Goal: Information Seeking & Learning: Compare options

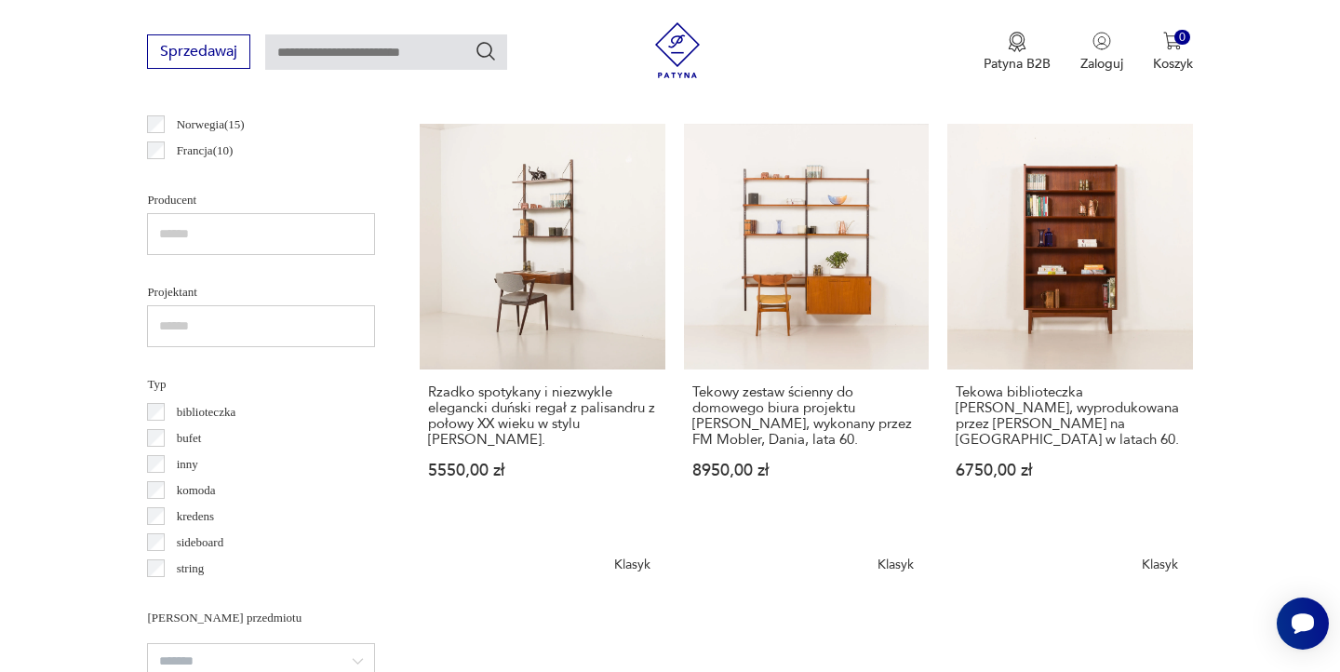
scroll to position [1574, 0]
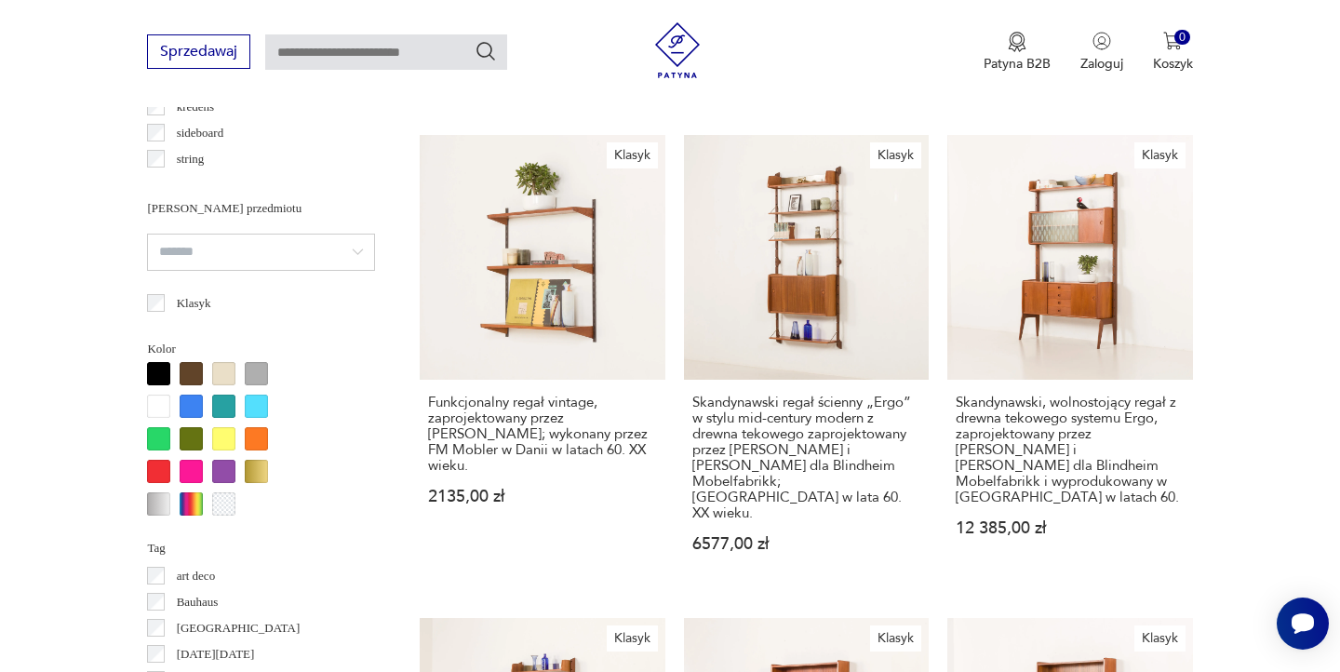
click at [302, 269] on input "search" at bounding box center [261, 251] width 228 height 37
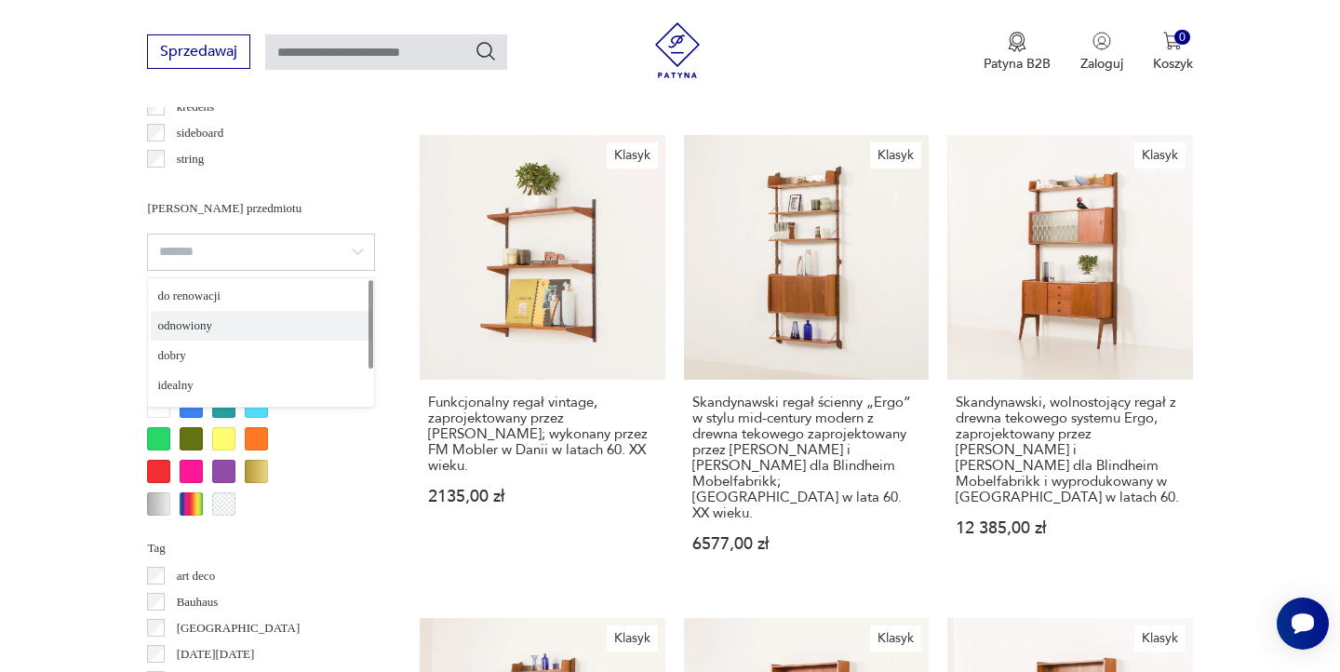
type input "*********"
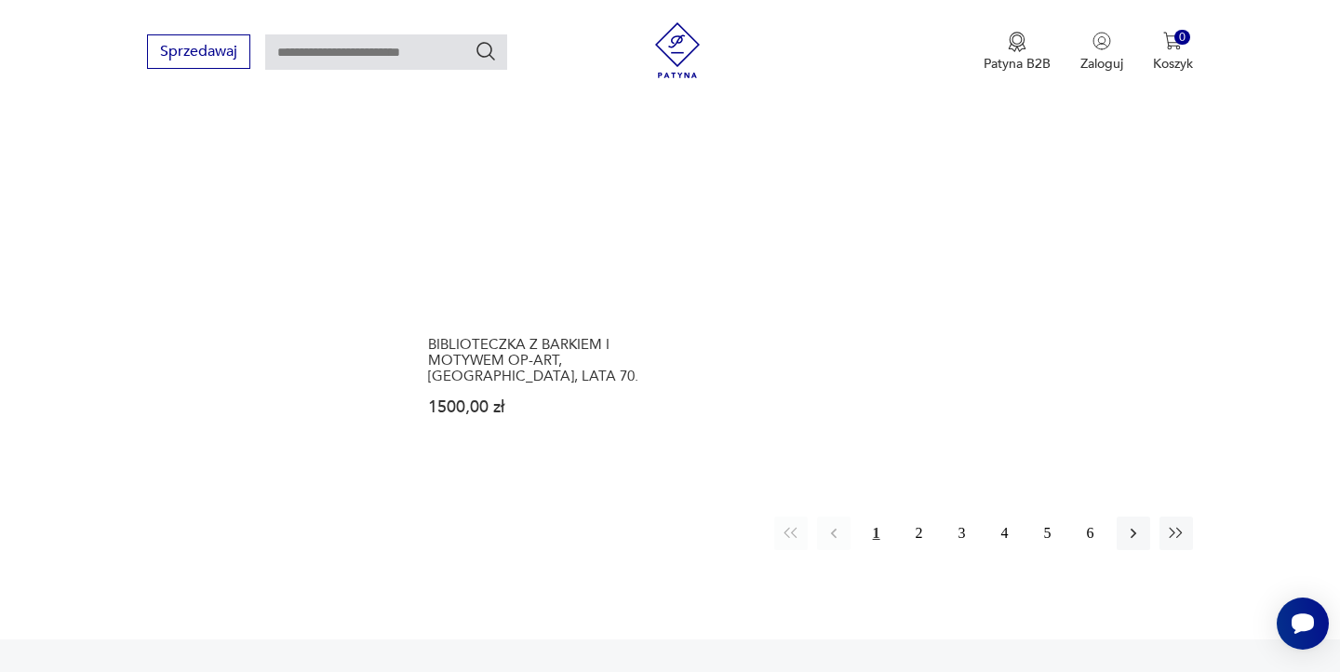
scroll to position [2906, 0]
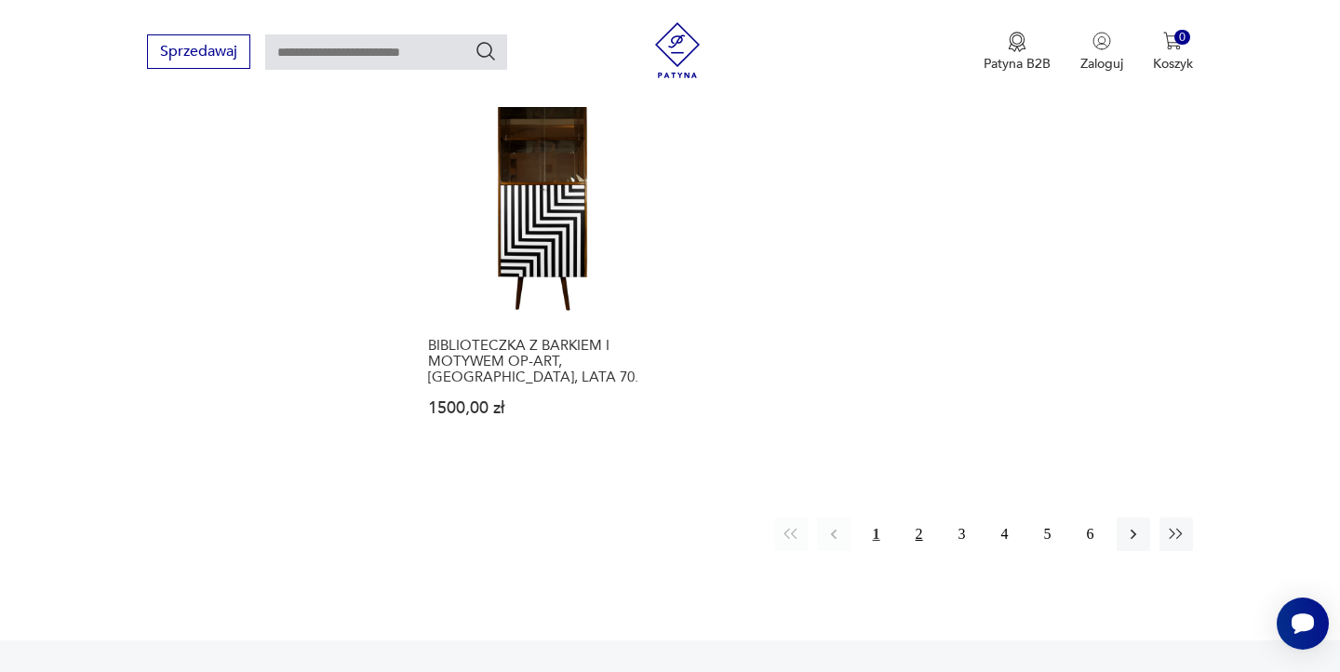
click at [913, 517] on button "2" at bounding box center [918, 533] width 33 height 33
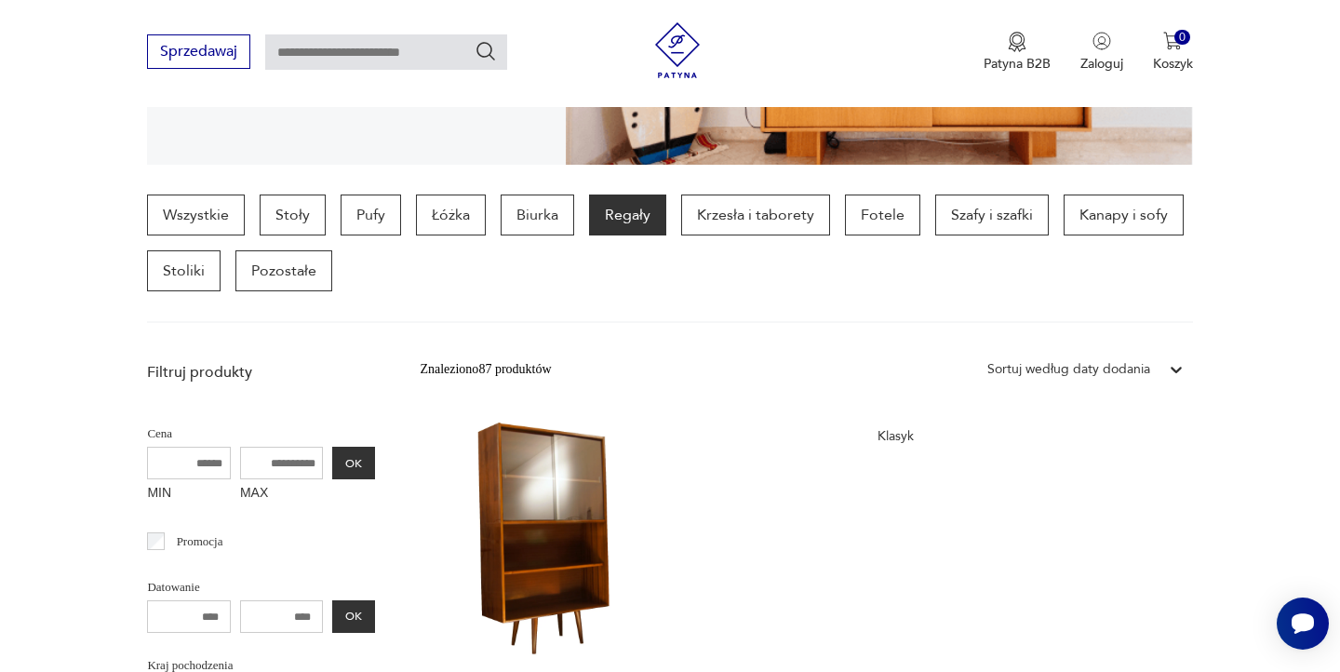
scroll to position [434, 0]
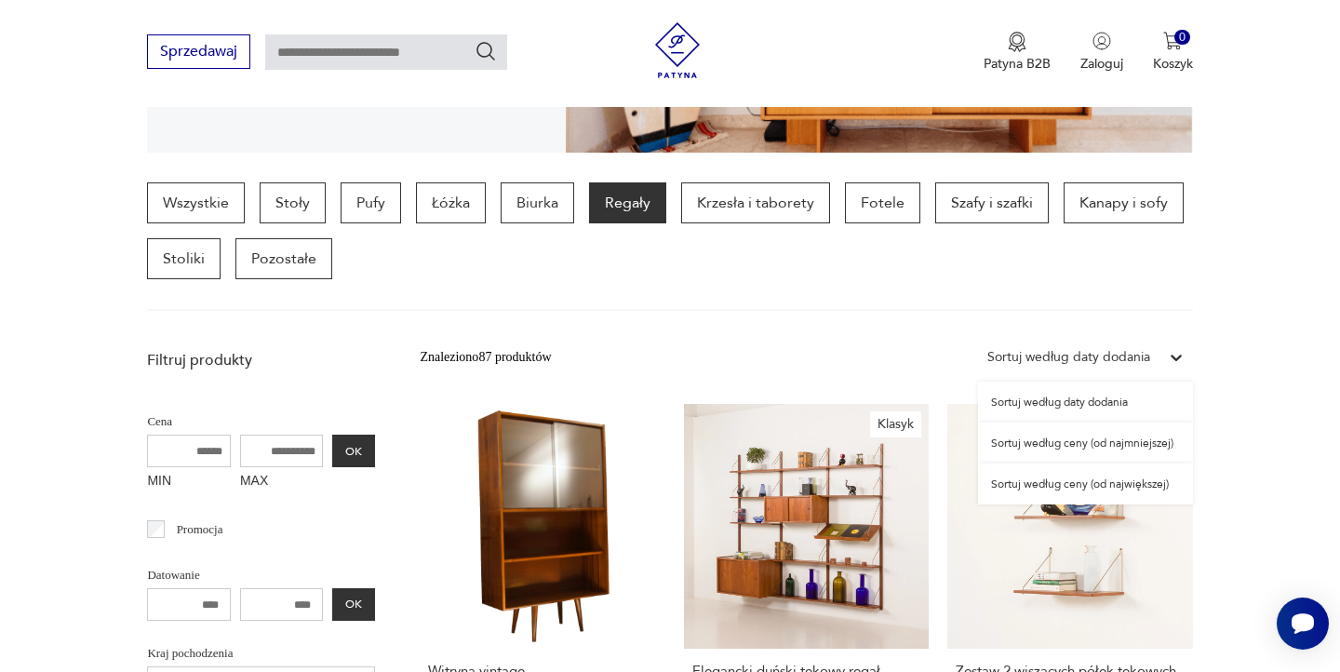
click at [1148, 351] on div "Sortuj według daty dodania" at bounding box center [1068, 357] width 163 height 20
click at [1116, 434] on div "Sortuj według ceny (od najmniejszej)" at bounding box center [1085, 442] width 215 height 41
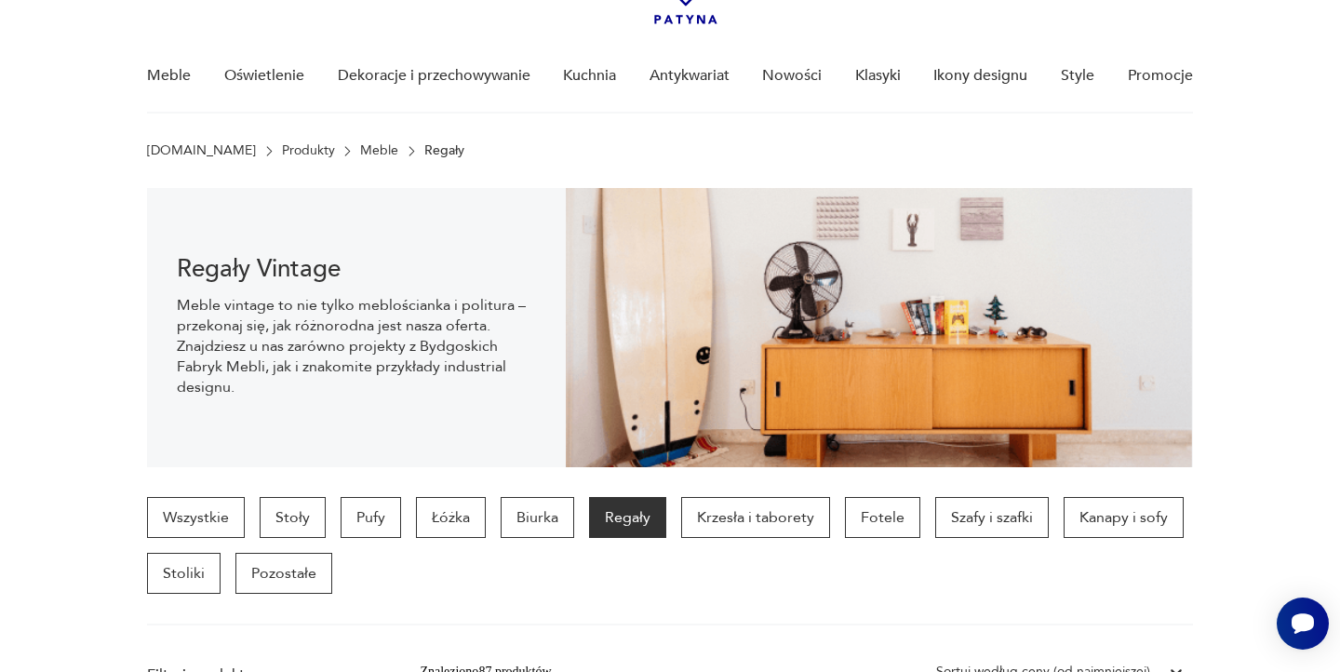
scroll to position [118, 0]
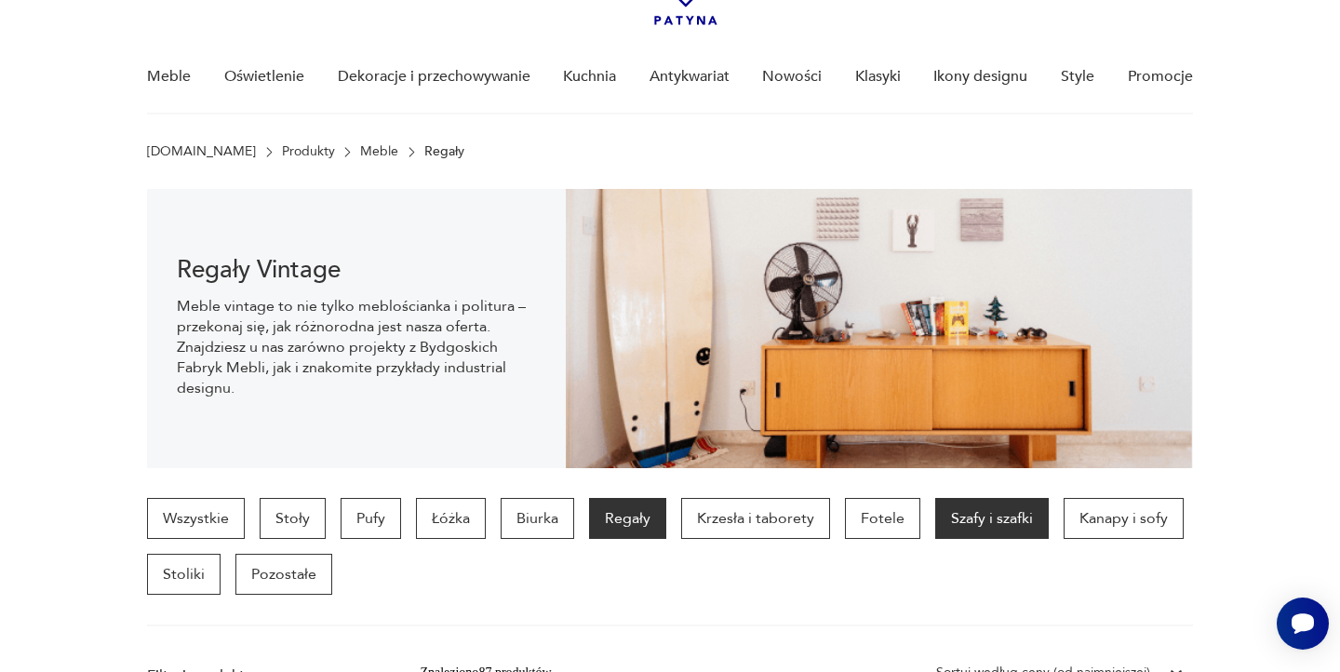
click at [979, 525] on p "Szafy i szafki" at bounding box center [991, 518] width 113 height 41
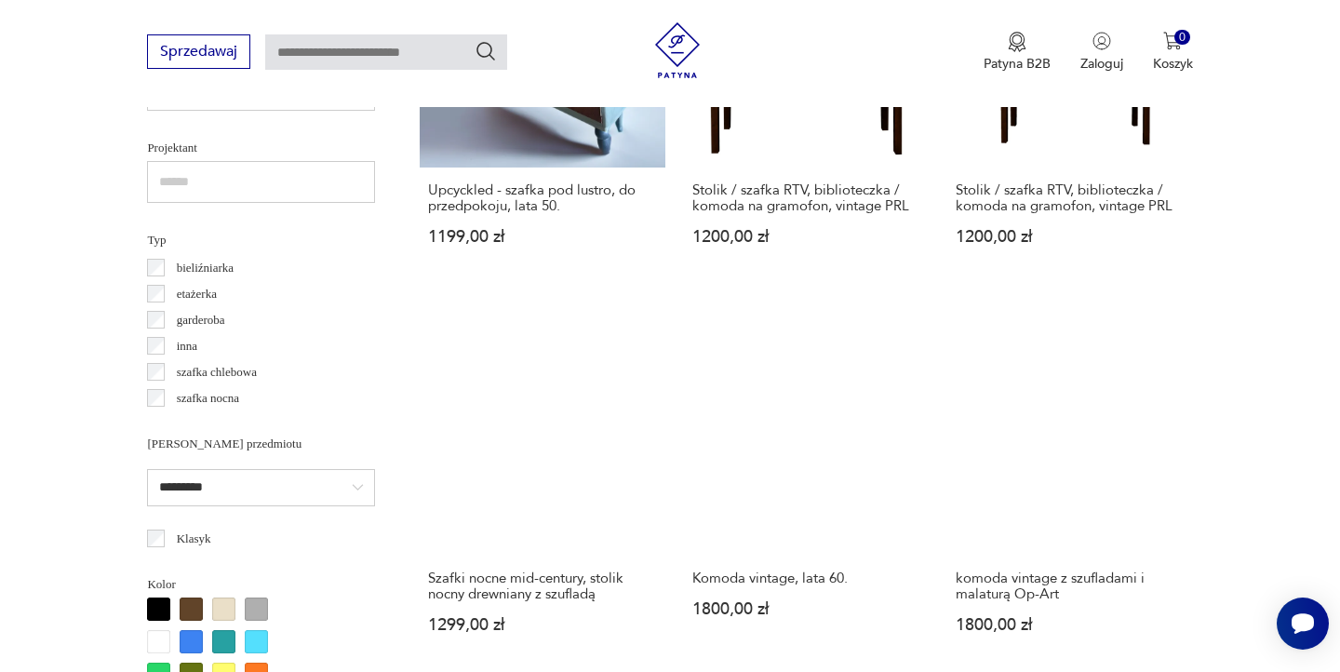
scroll to position [1331, 0]
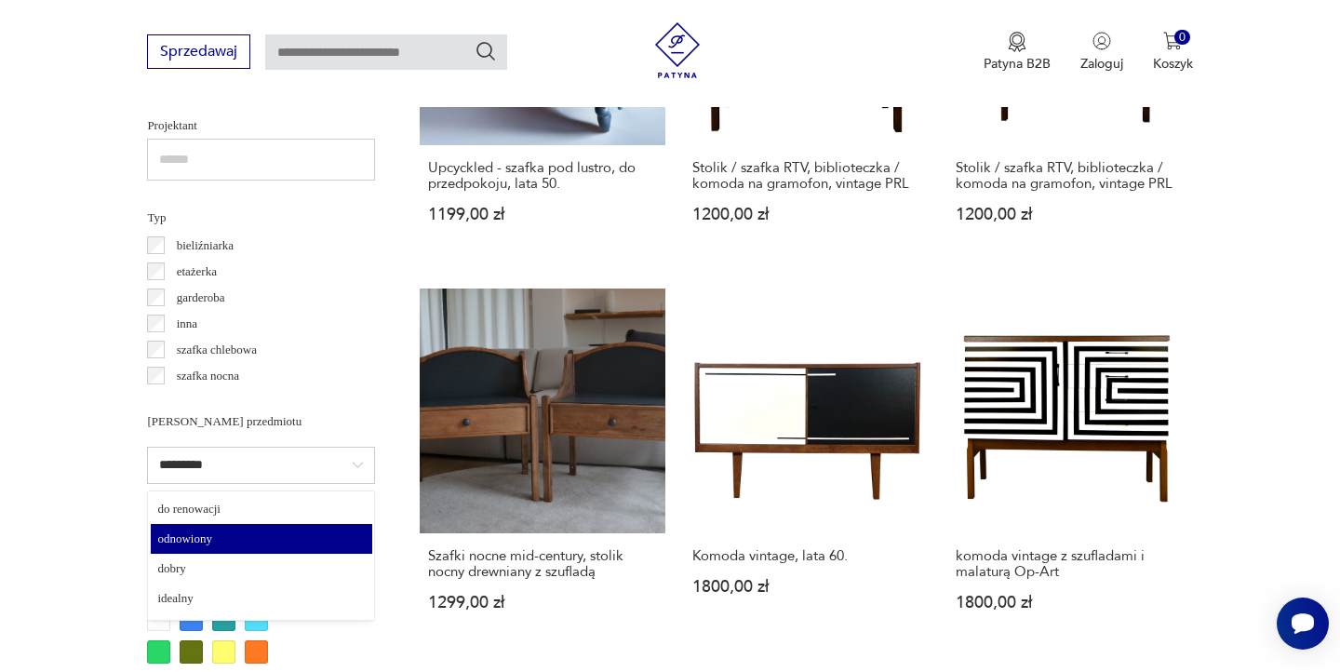
click at [218, 474] on input "*********" at bounding box center [261, 465] width 228 height 37
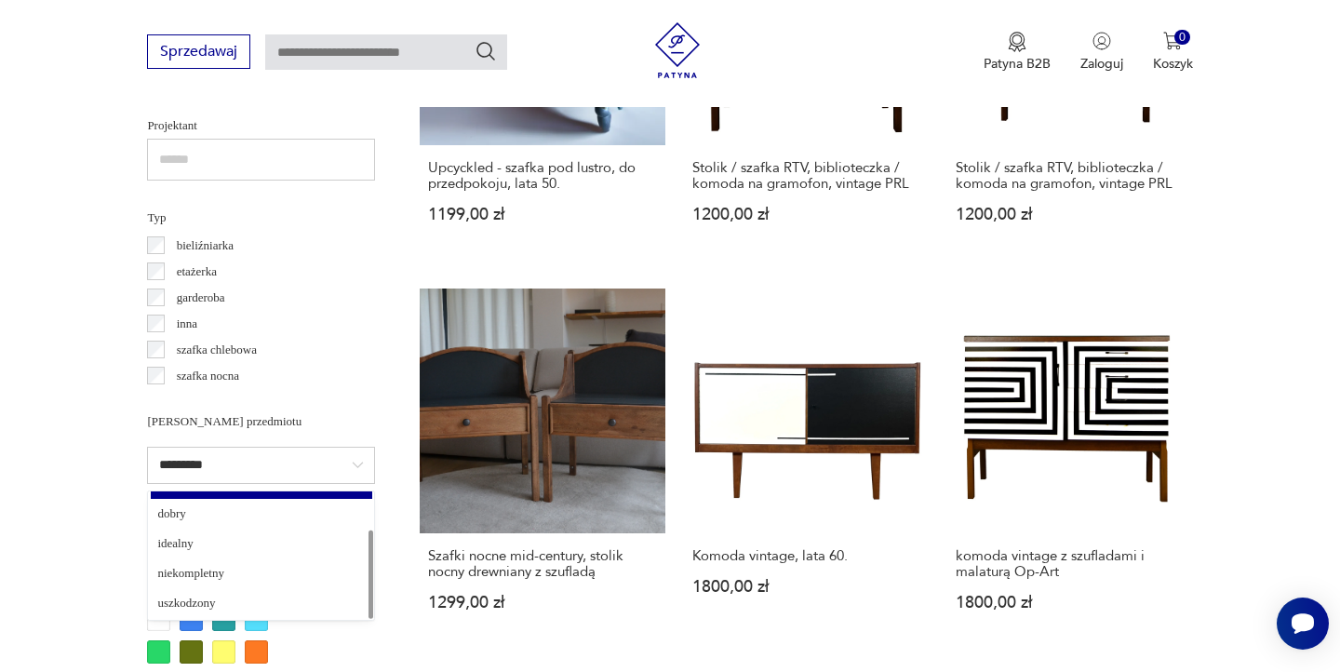
scroll to position [0, 0]
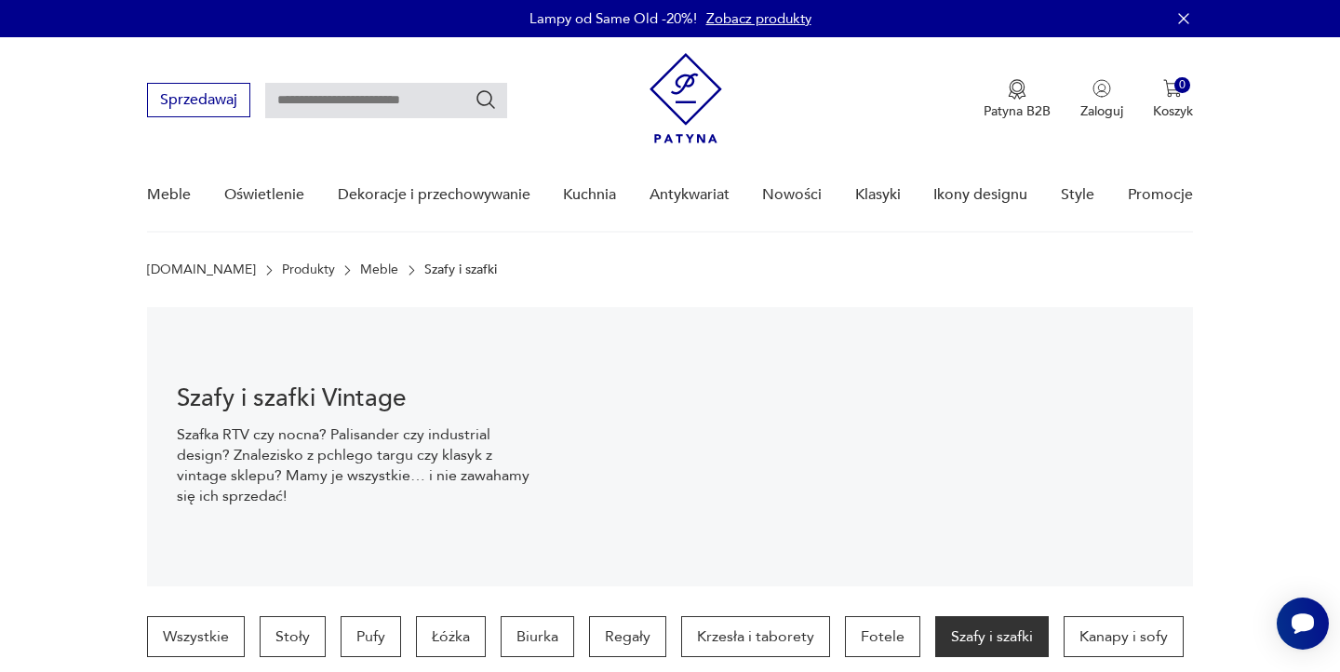
scroll to position [183, 0]
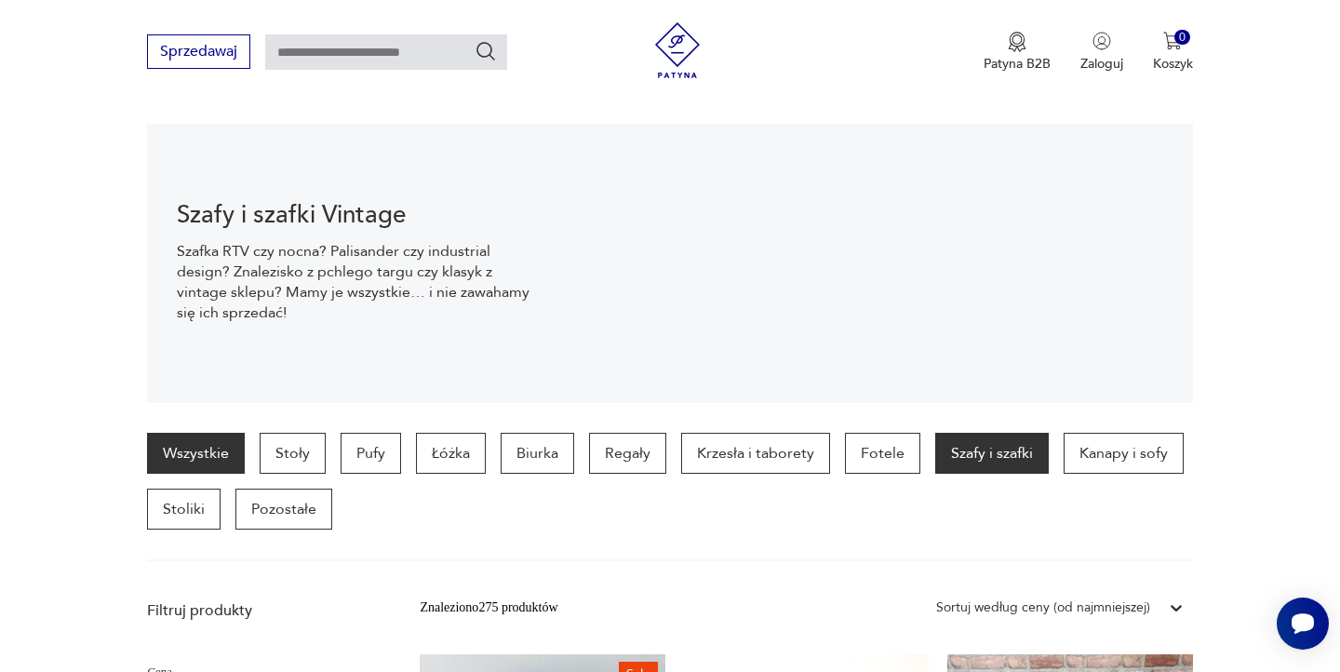
click at [196, 458] on link "Wszystkie" at bounding box center [196, 453] width 98 height 41
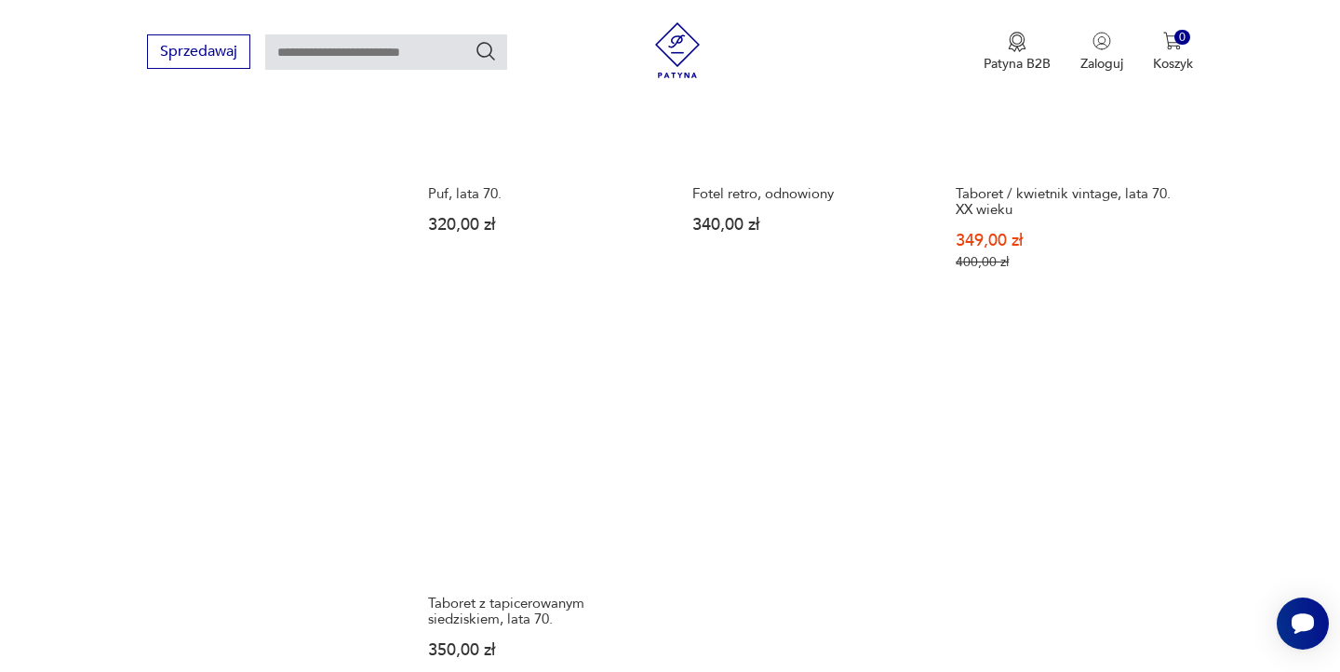
scroll to position [2774, 0]
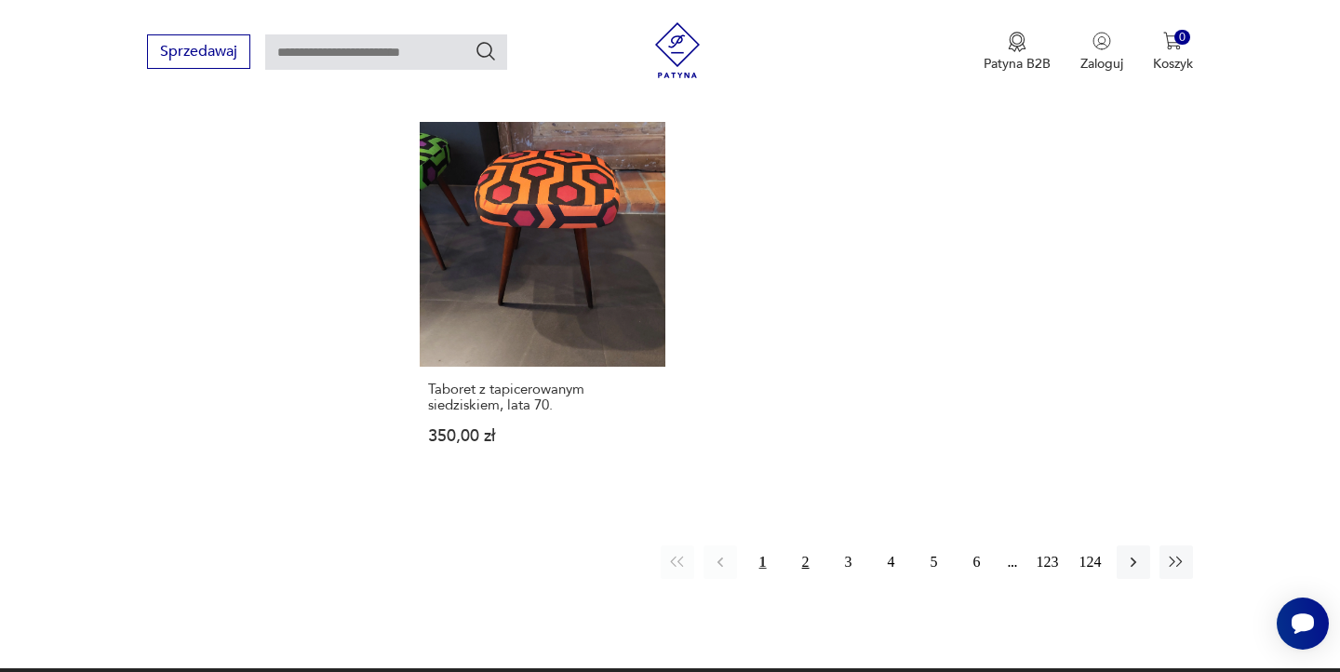
click at [799, 545] on button "2" at bounding box center [805, 561] width 33 height 33
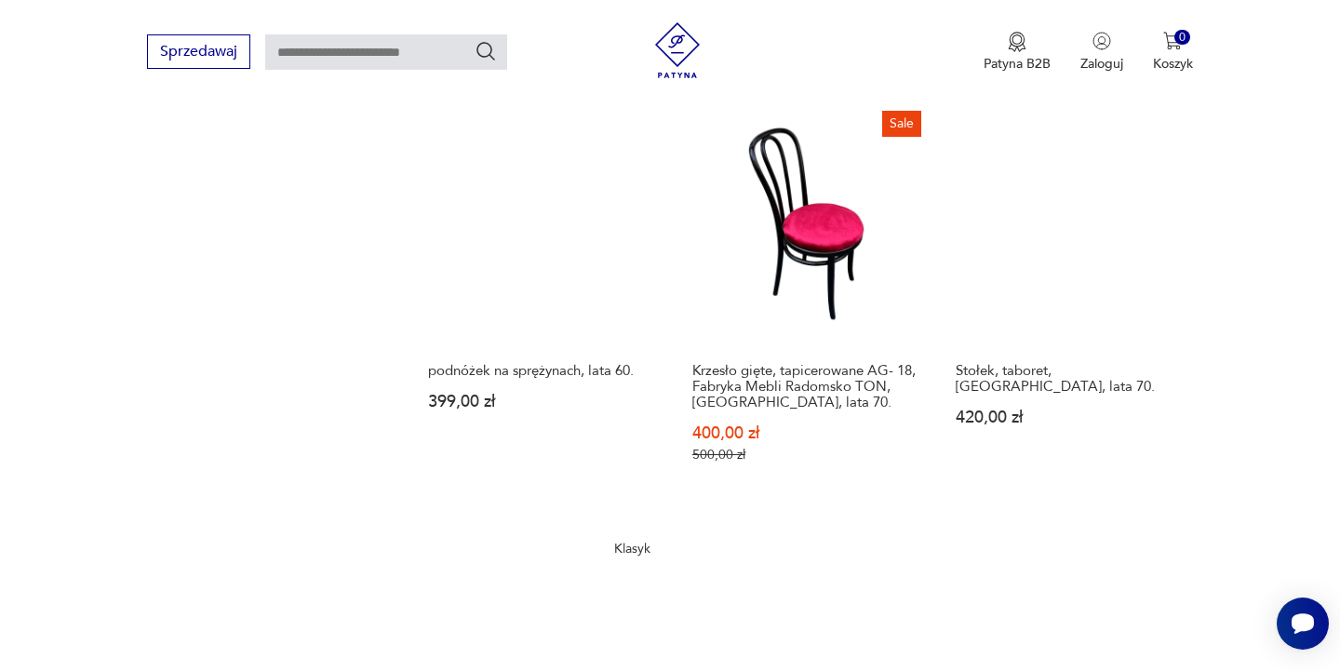
scroll to position [2813, 0]
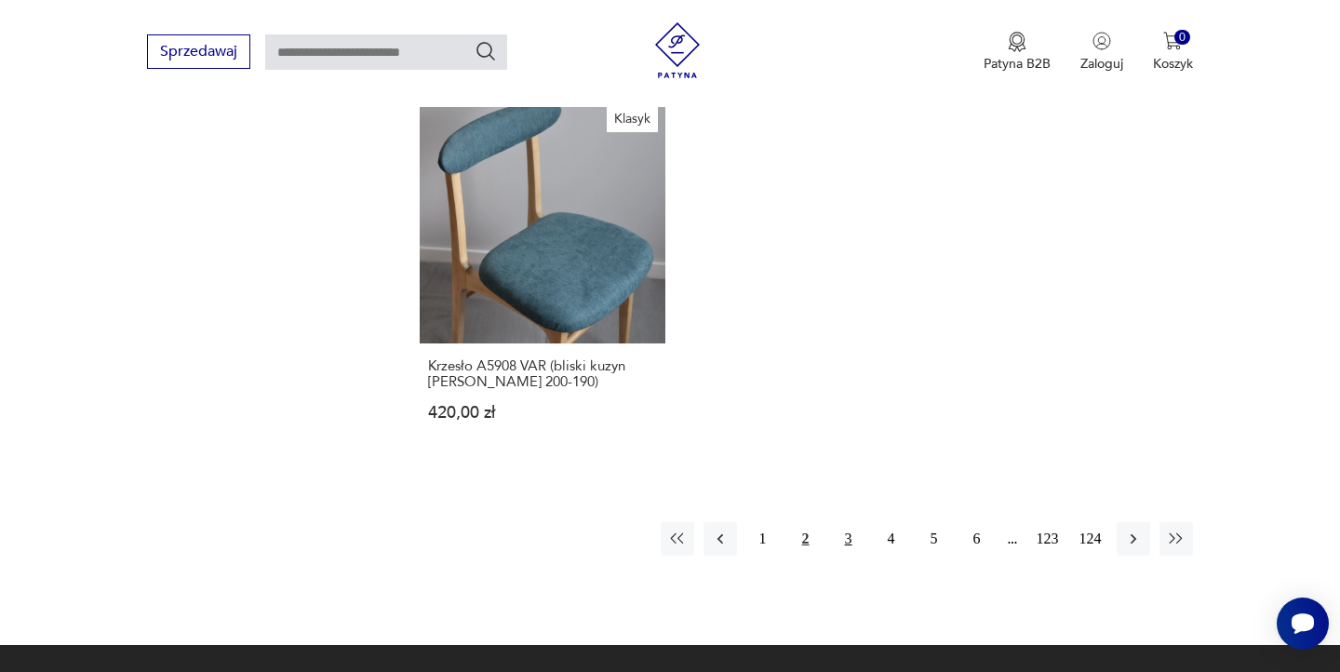
click at [849, 527] on button "3" at bounding box center [848, 538] width 33 height 33
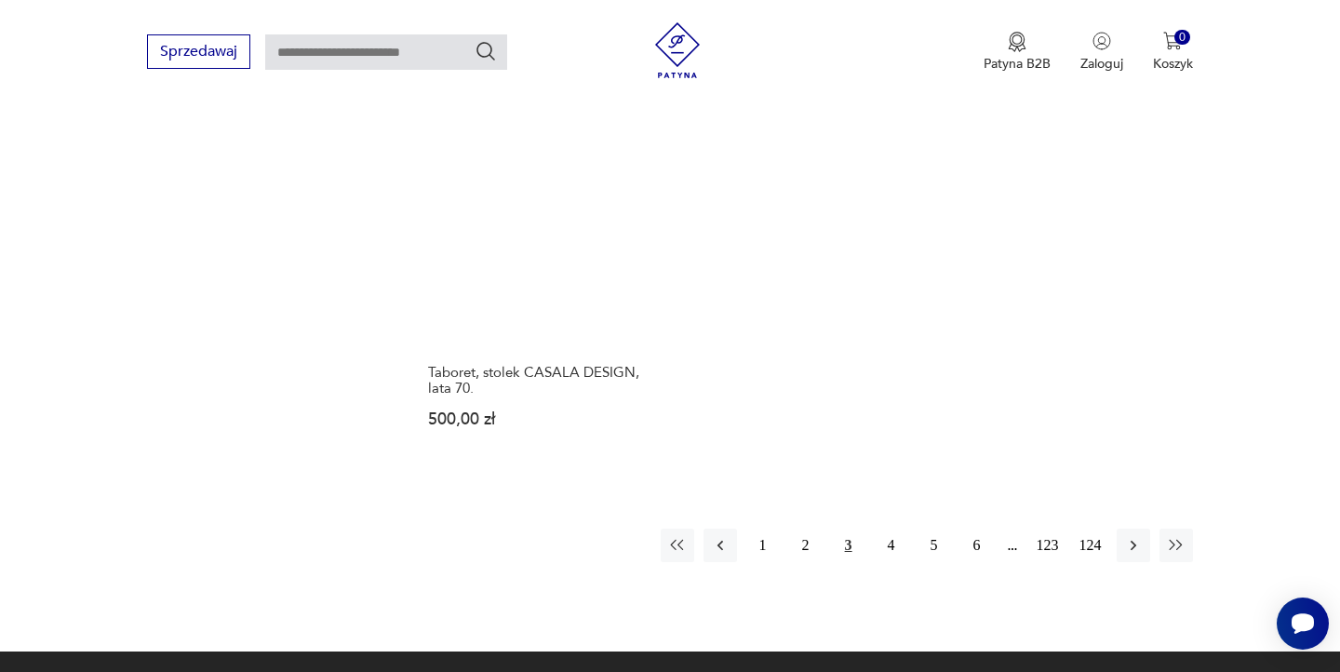
scroll to position [2806, 0]
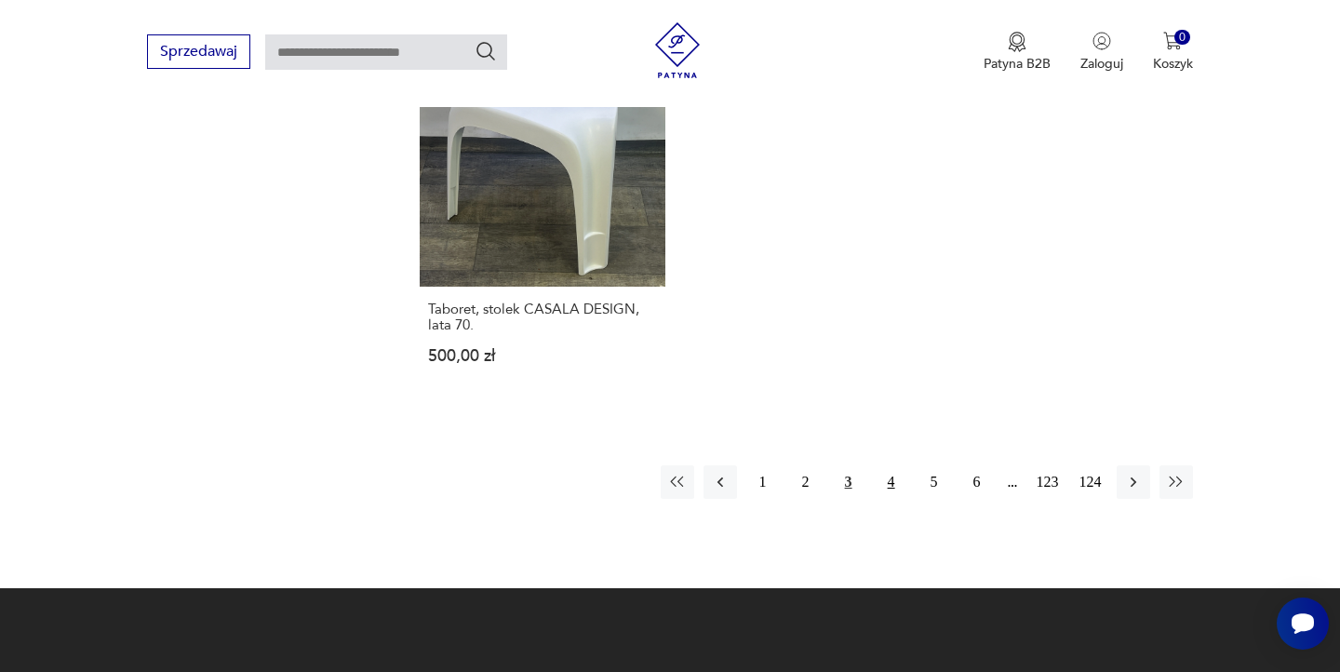
click at [887, 490] on button "4" at bounding box center [890, 481] width 33 height 33
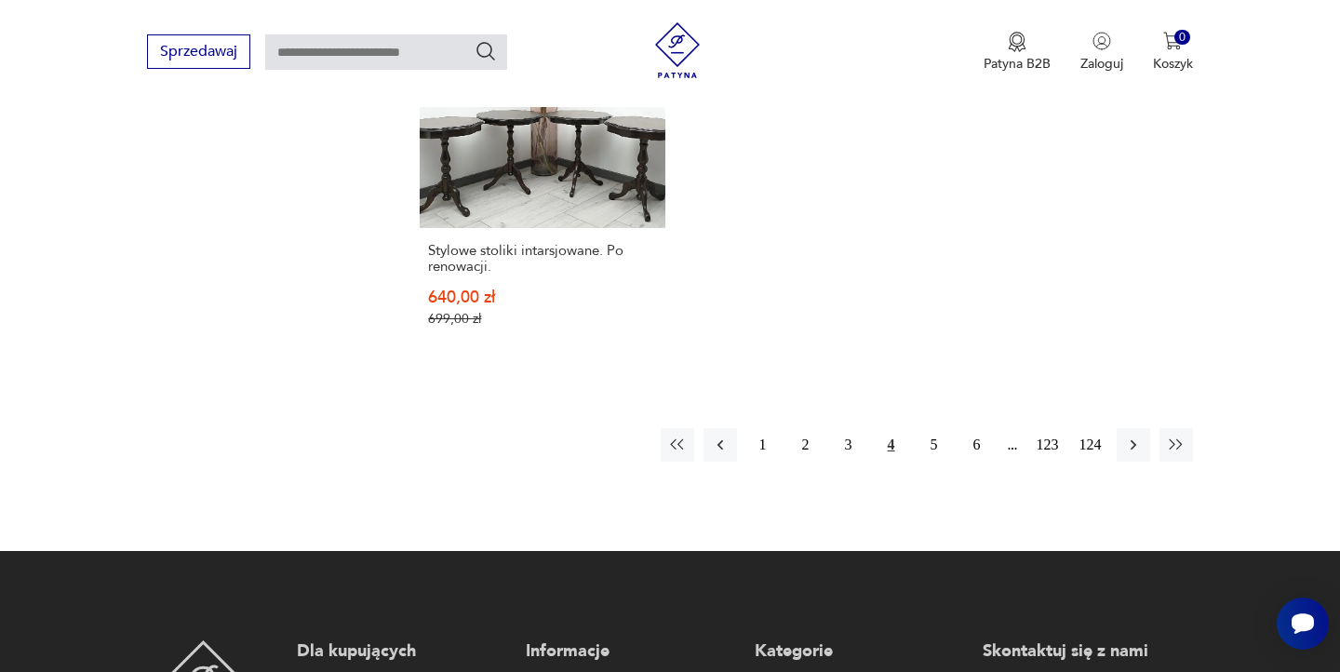
scroll to position [2931, 0]
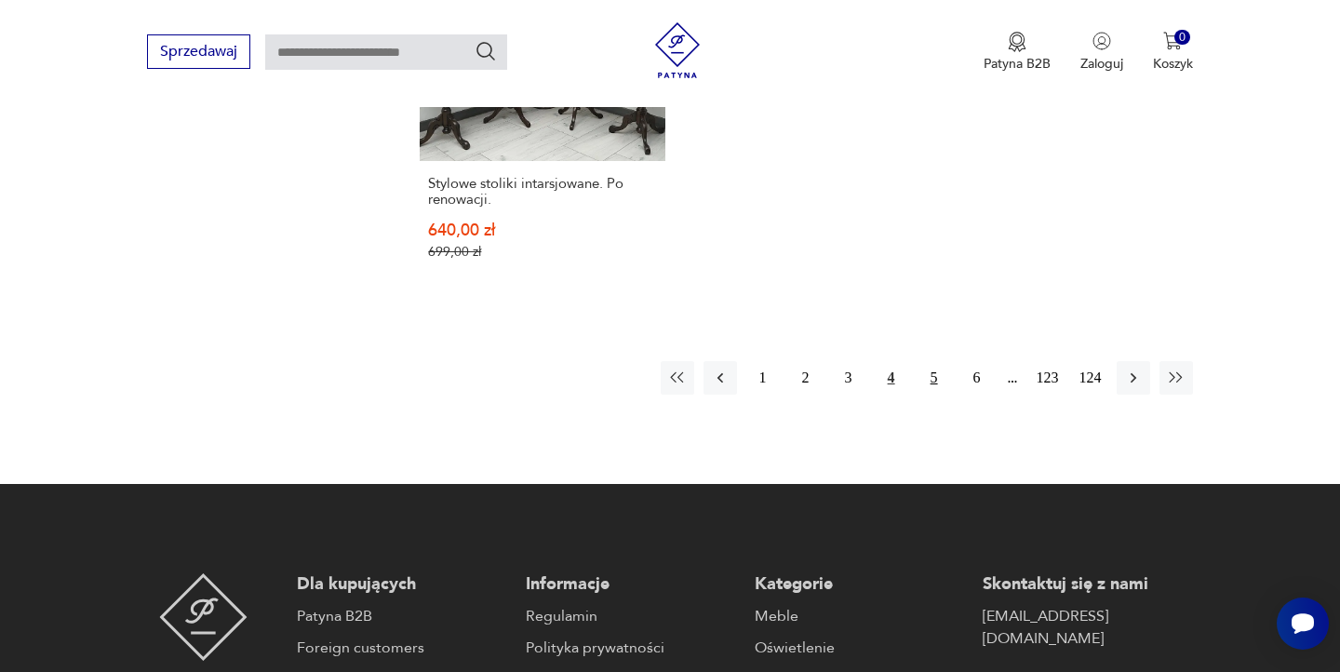
click at [919, 361] on button "5" at bounding box center [933, 377] width 33 height 33
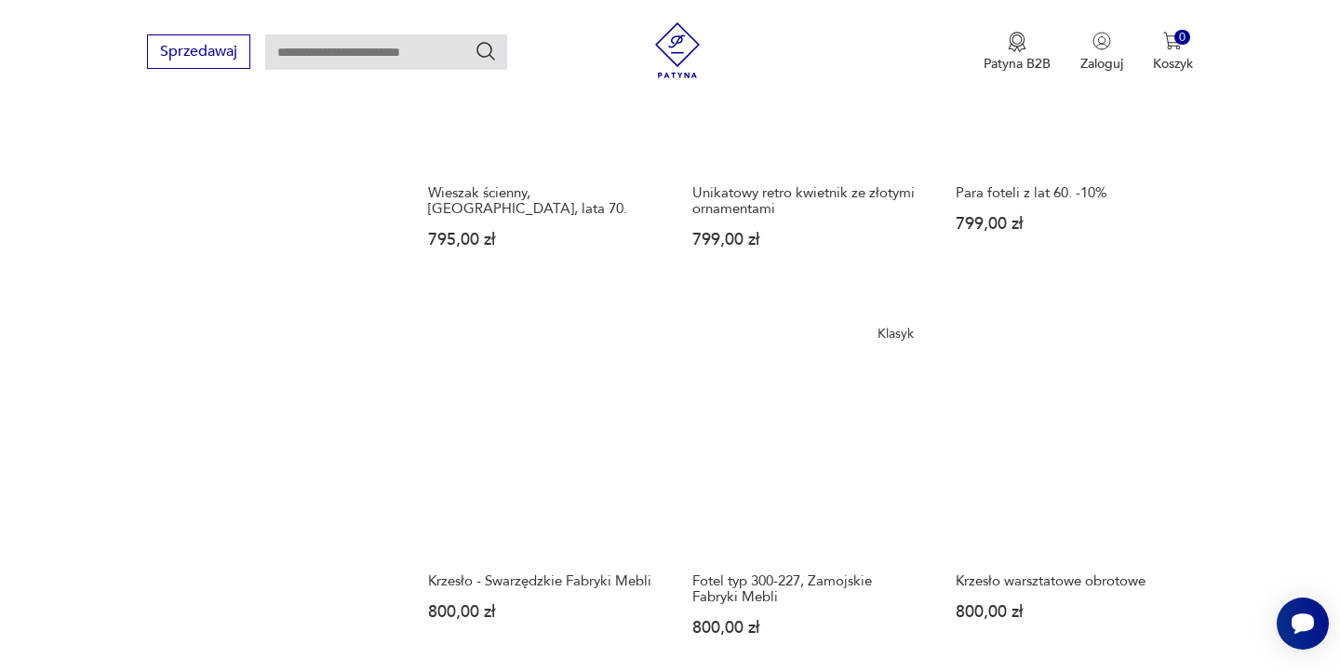
scroll to position [2822, 0]
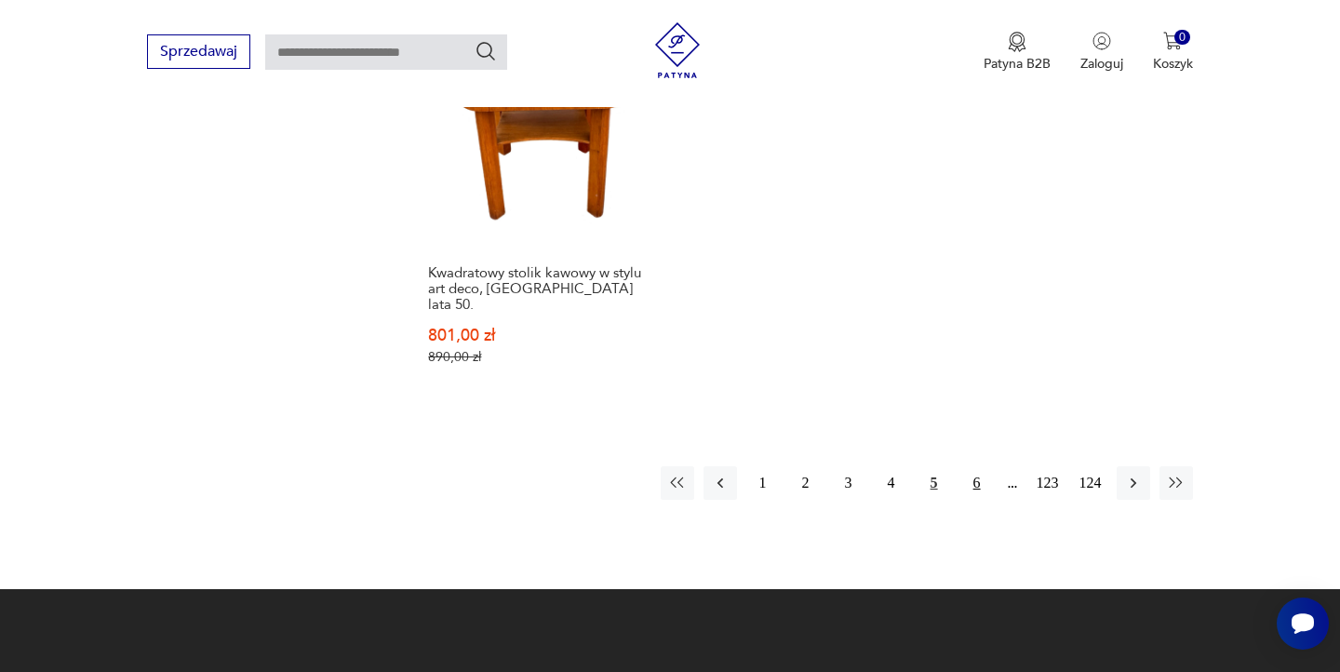
click at [971, 474] on button "6" at bounding box center [976, 482] width 33 height 33
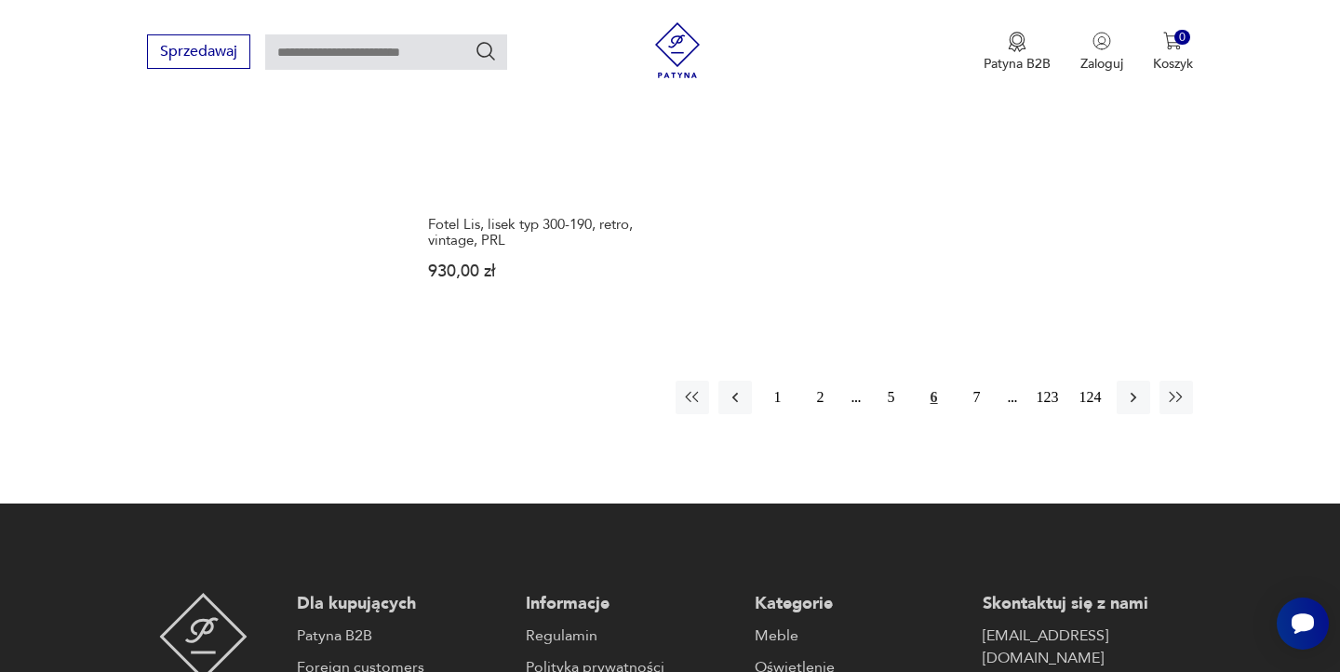
scroll to position [2893, 0]
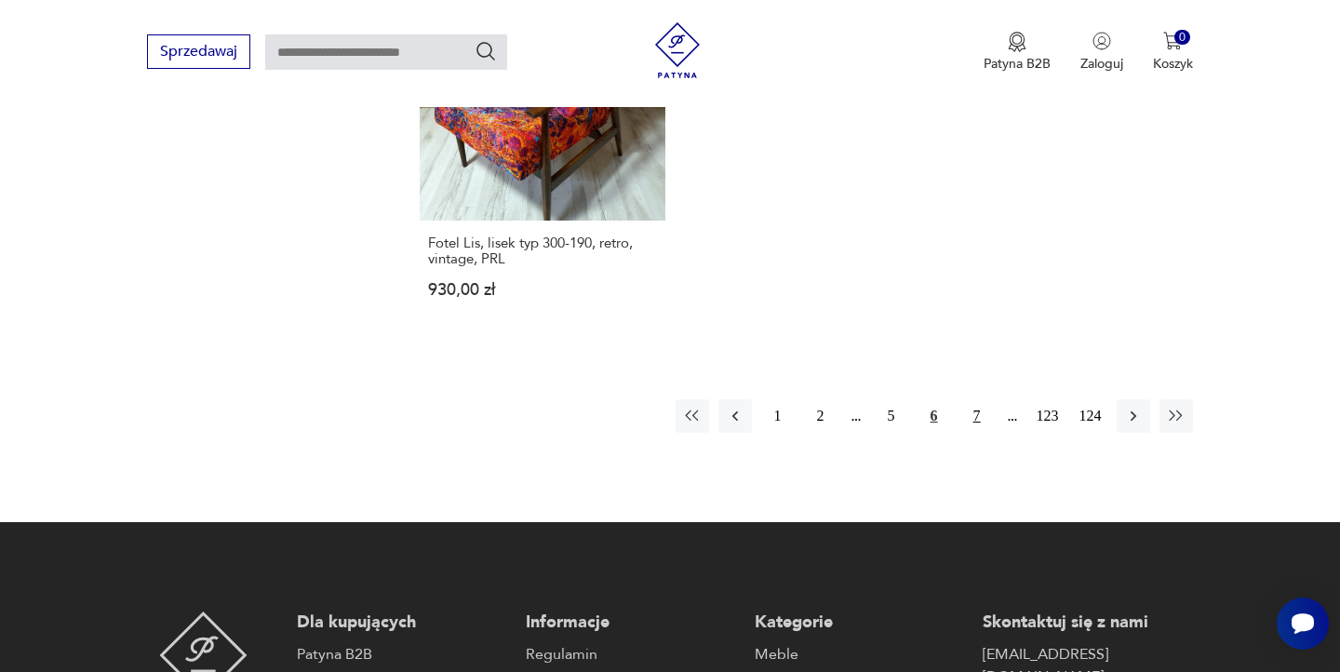
click at [976, 399] on button "7" at bounding box center [976, 415] width 33 height 33
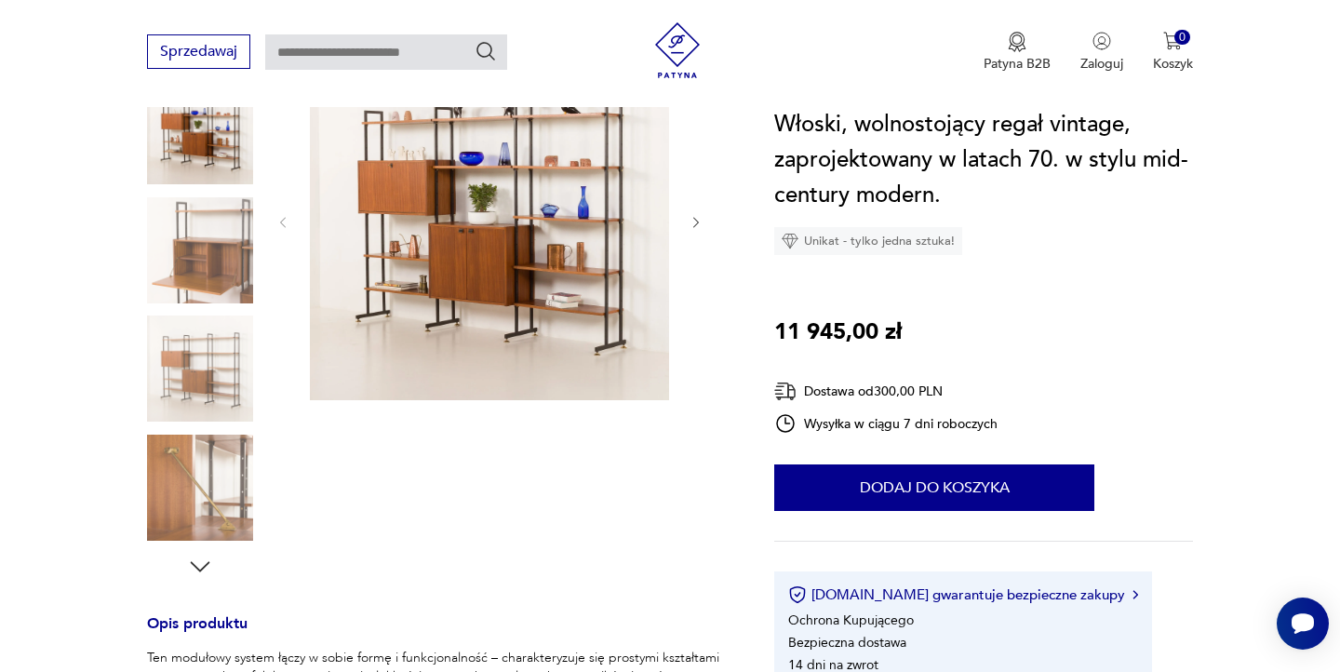
scroll to position [264, 0]
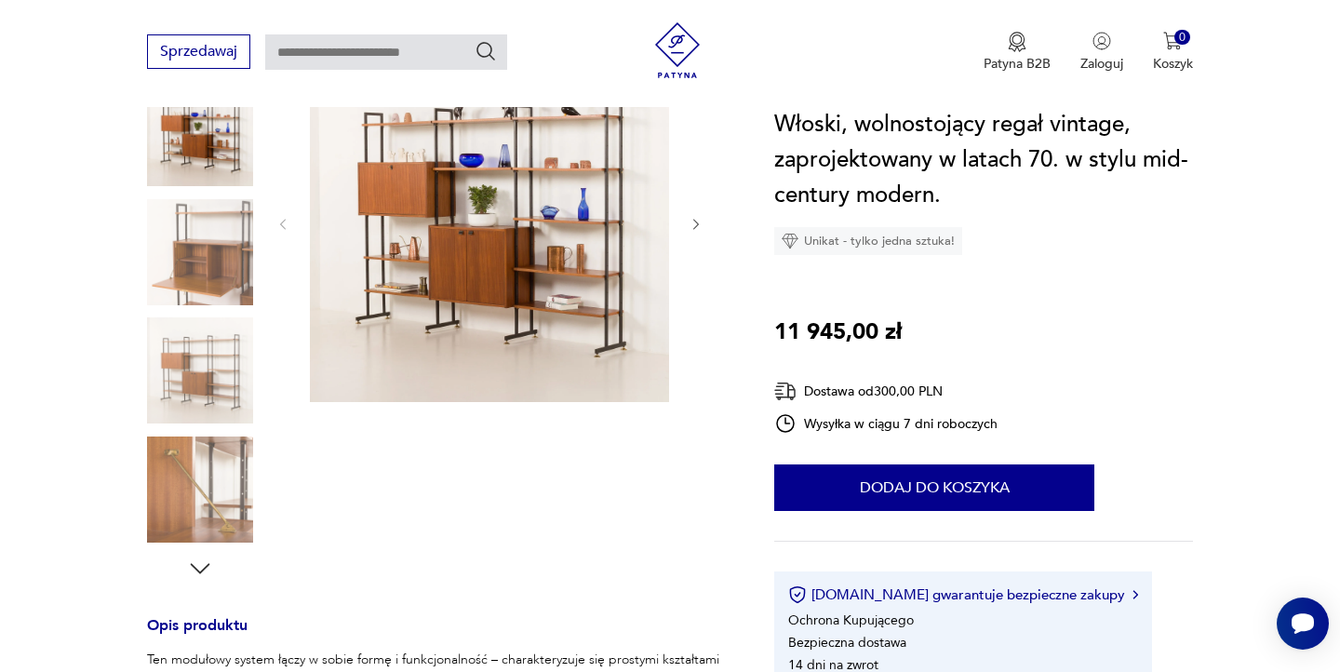
click at [246, 160] on img at bounding box center [200, 133] width 106 height 106
click at [222, 238] on img at bounding box center [200, 252] width 106 height 106
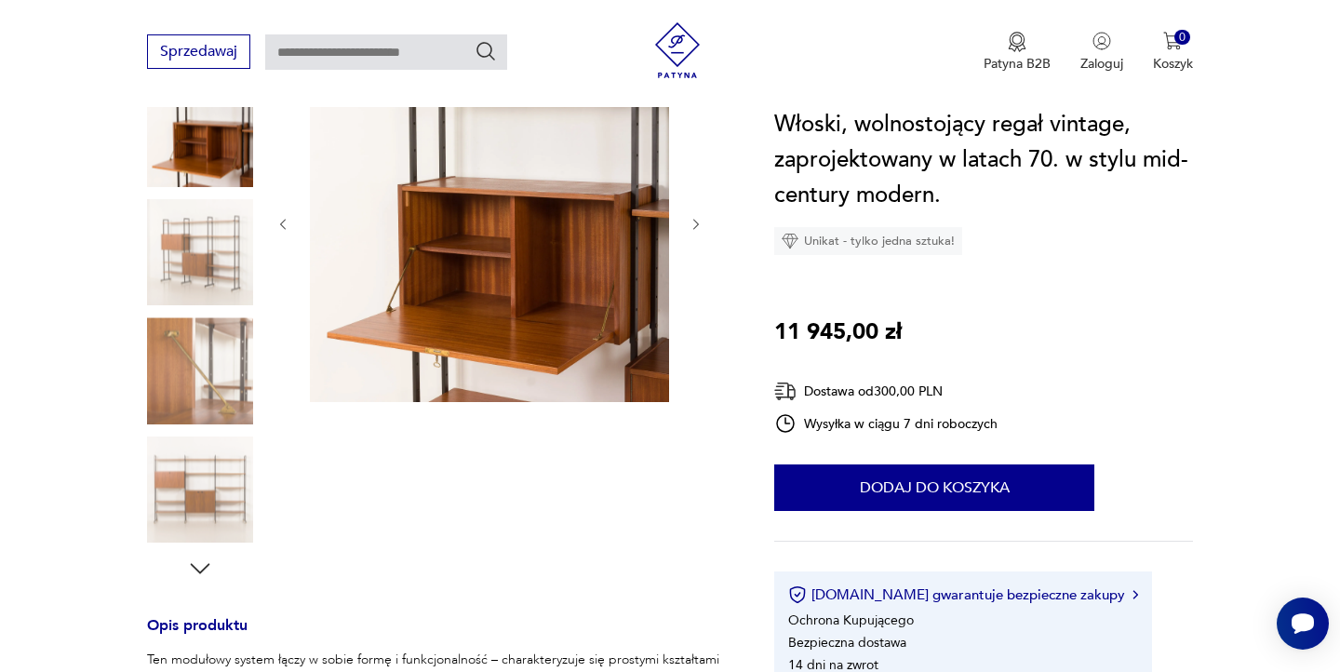
click at [214, 416] on img at bounding box center [200, 370] width 106 height 106
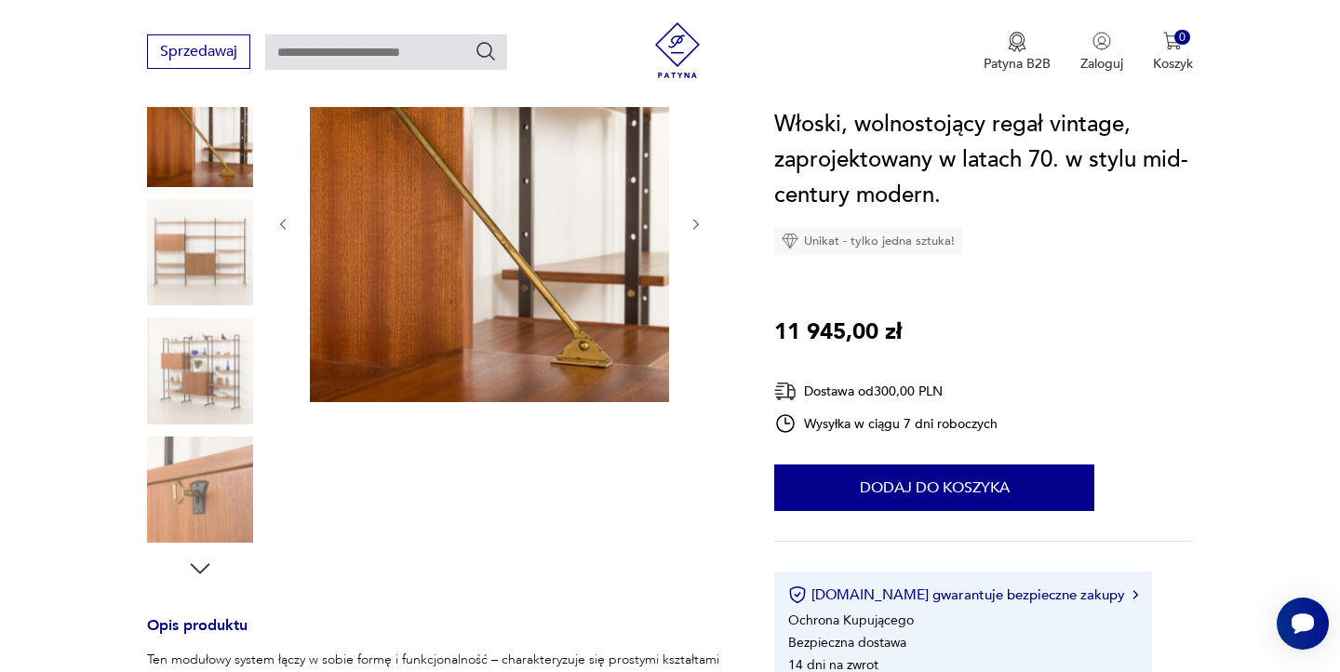
click at [206, 356] on img at bounding box center [200, 370] width 106 height 106
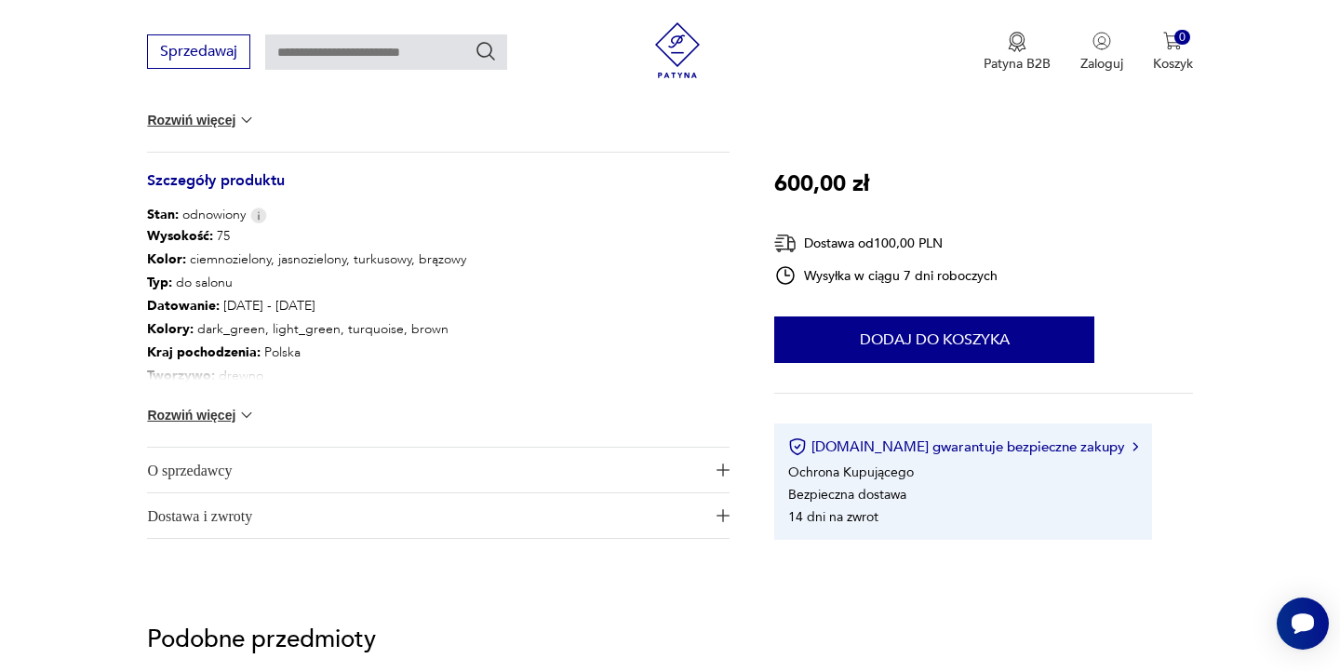
scroll to position [963, 0]
click at [220, 418] on button "Rozwiń więcej" at bounding box center [201, 416] width 108 height 19
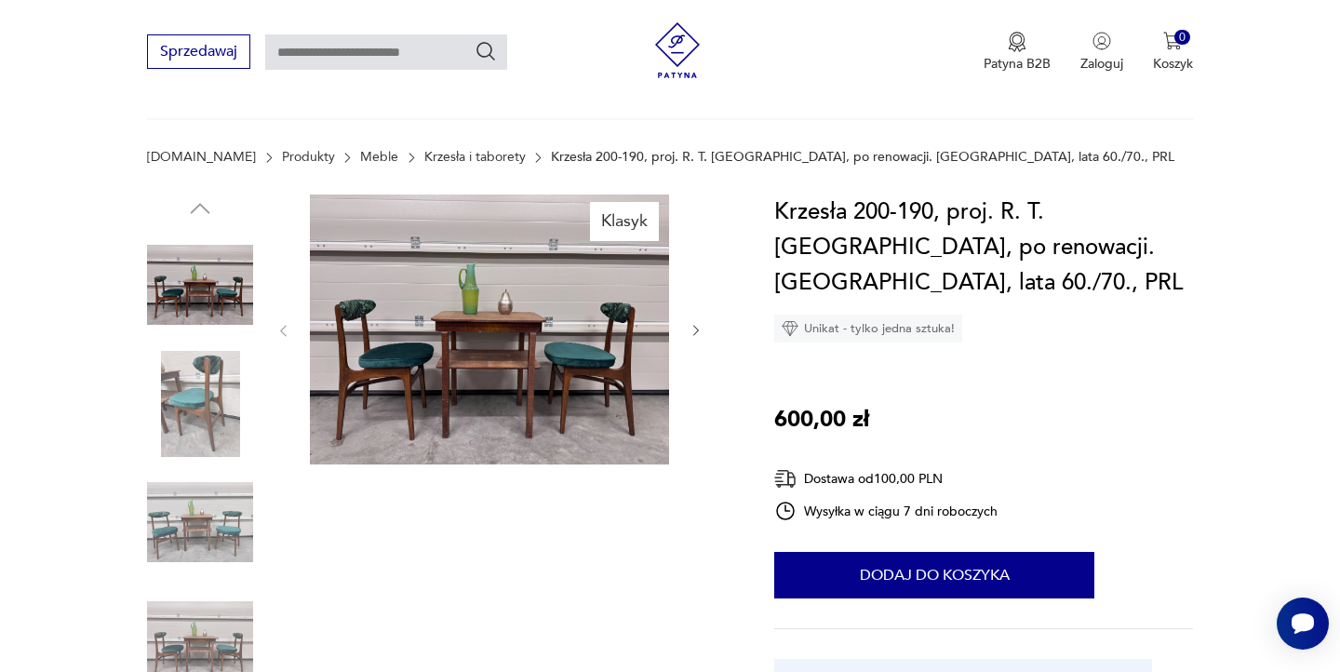
scroll to position [0, 0]
